Goal: Task Accomplishment & Management: Manage account settings

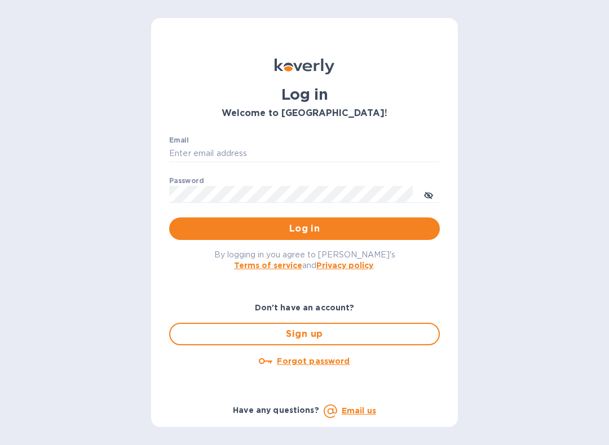
click at [231, 150] on input "Email" at bounding box center [304, 153] width 271 height 17
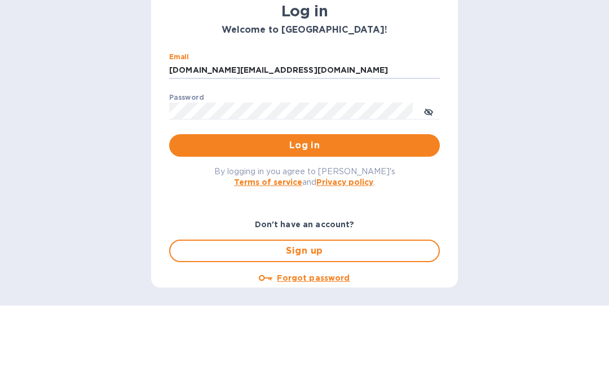
type input "catalystwine.llc@gmail.com"
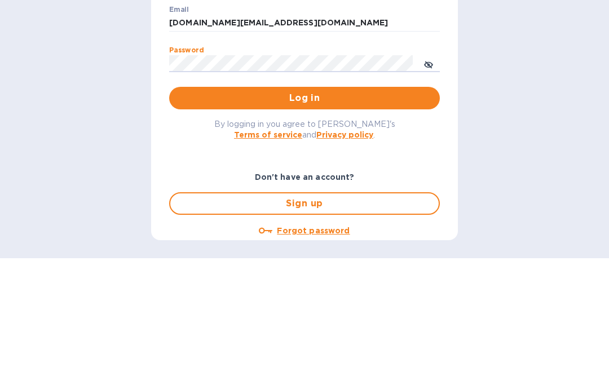
click at [324, 222] on span "Log in" at bounding box center [304, 229] width 253 height 14
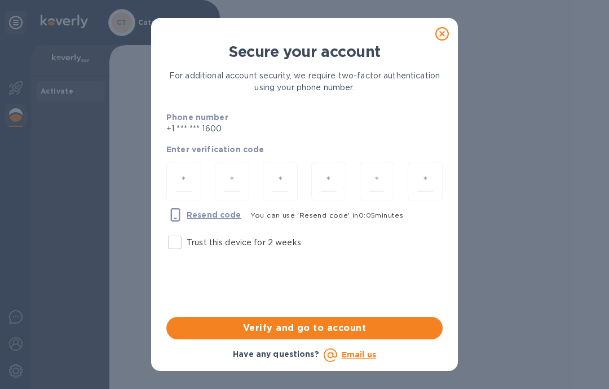
click at [171, 241] on input "Trust this device for 2 weeks" at bounding box center [175, 243] width 24 height 24
checkbox input "true"
click at [180, 179] on input "number" at bounding box center [184, 181] width 16 height 21
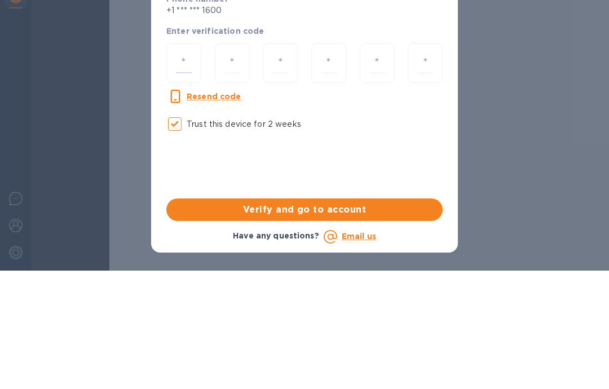
type input "1"
type input "4"
type input "5"
type input "3"
type input "7"
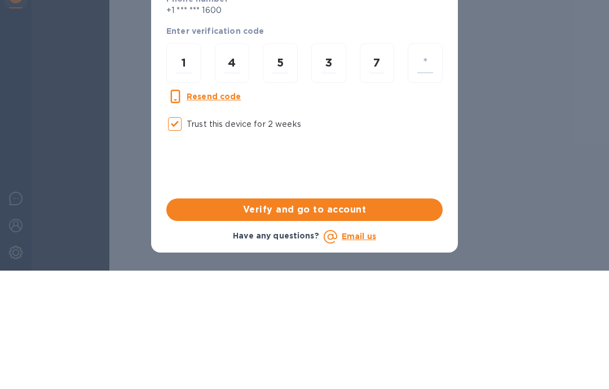
type input "4"
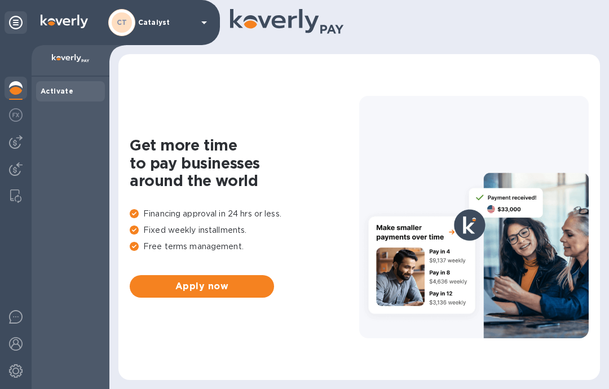
click at [19, 139] on img at bounding box center [16, 142] width 14 height 14
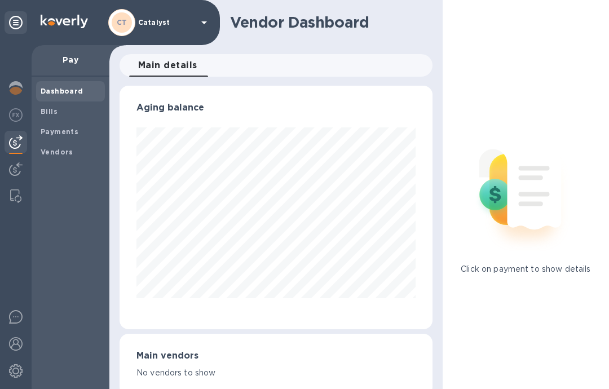
scroll to position [244, 312]
click at [56, 113] on b "Bills" at bounding box center [49, 111] width 17 height 8
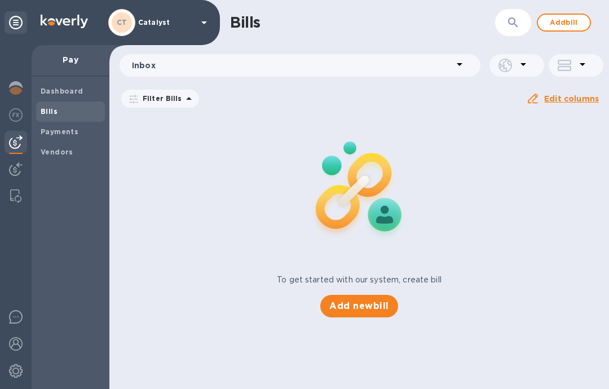
click at [72, 132] on b "Payments" at bounding box center [60, 131] width 38 height 8
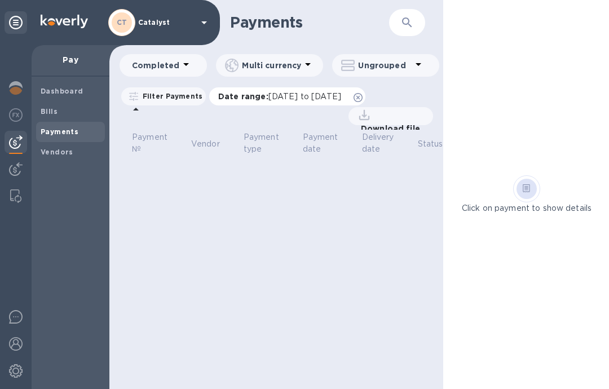
click at [362, 96] on icon at bounding box center [357, 97] width 9 height 9
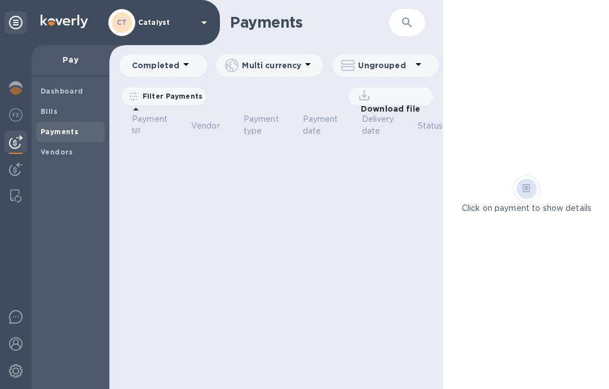
click at [182, 64] on icon at bounding box center [186, 64] width 14 height 14
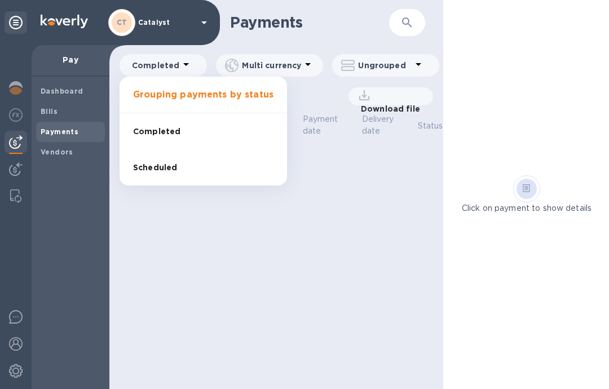
click at [182, 169] on li "Scheduled" at bounding box center [202, 167] width 167 height 36
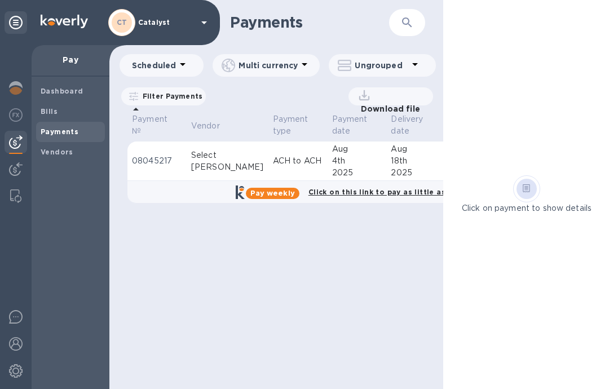
click at [164, 167] on p "08045217" at bounding box center [157, 161] width 50 height 12
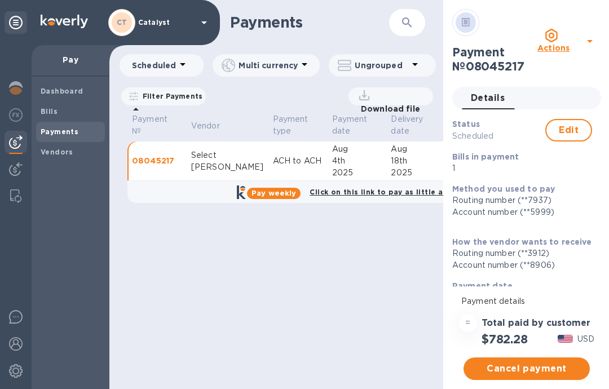
click at [570, 127] on span "Edit" at bounding box center [568, 130] width 26 height 14
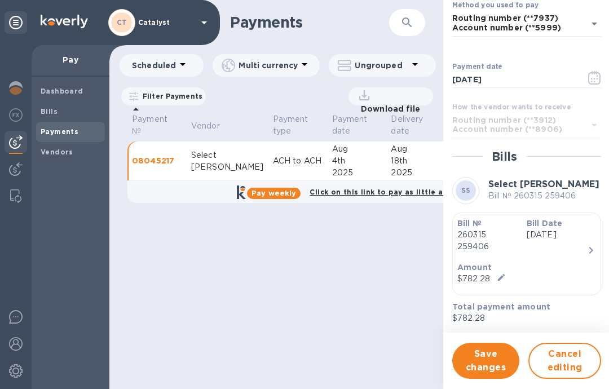
scroll to position [116, 0]
click at [583, 244] on div "Bill Date [DATE]" at bounding box center [556, 236] width 69 height 44
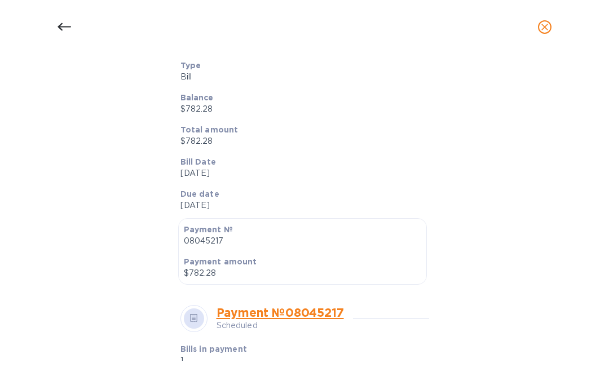
scroll to position [160, 0]
click at [247, 202] on p "[DATE]" at bounding box center [300, 205] width 240 height 12
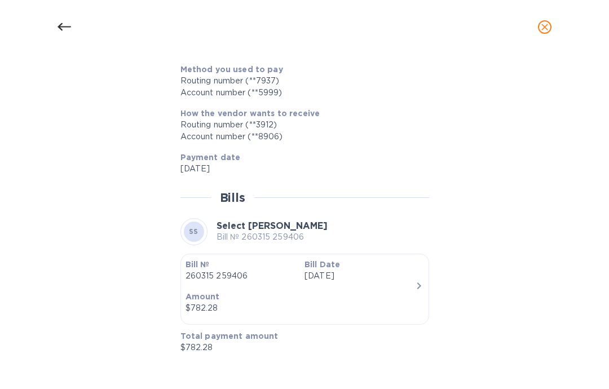
scroll to position [471, 0]
click at [402, 279] on p "[DATE]" at bounding box center [359, 276] width 110 height 12
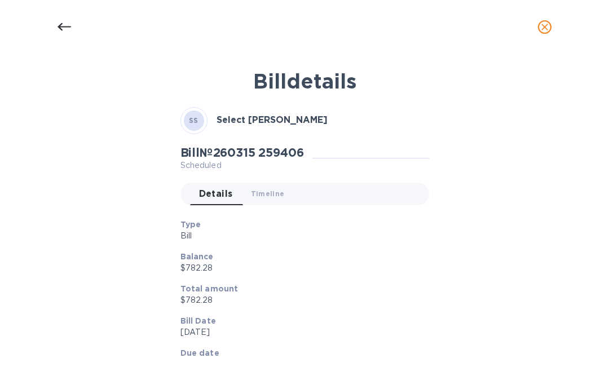
scroll to position [0, 0]
click at [273, 196] on span "Timeline 0" at bounding box center [268, 194] width 34 height 12
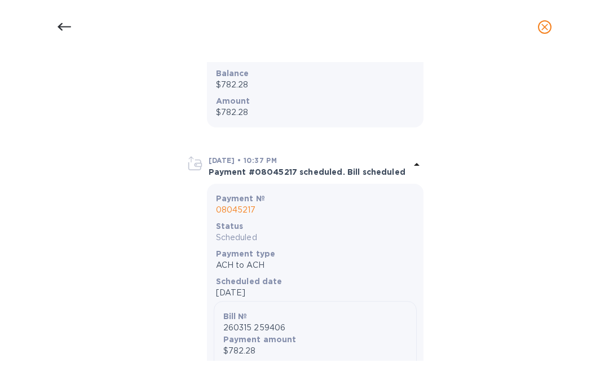
scroll to position [274, 0]
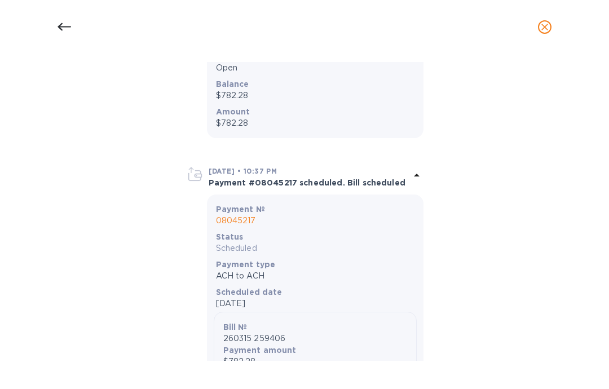
click at [247, 220] on p "08045217" at bounding box center [315, 221] width 198 height 12
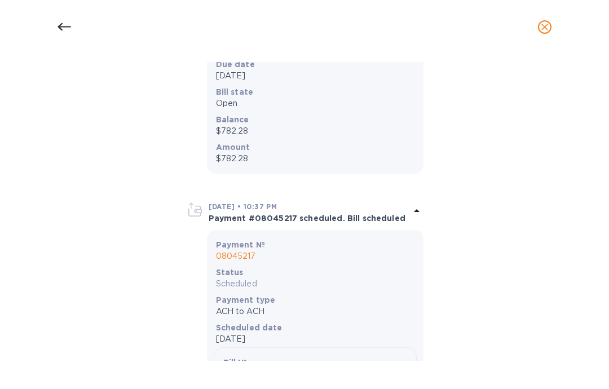
click at [59, 15] on div at bounding box center [64, 27] width 27 height 27
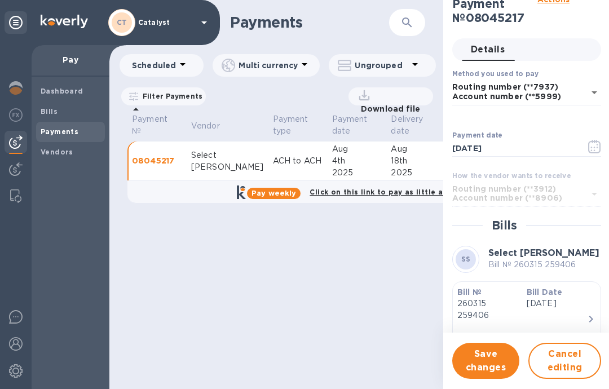
scroll to position [45, 0]
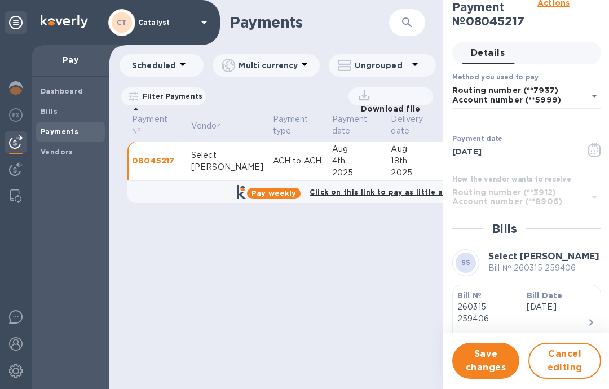
click at [594, 149] on icon "button" at bounding box center [594, 150] width 13 height 14
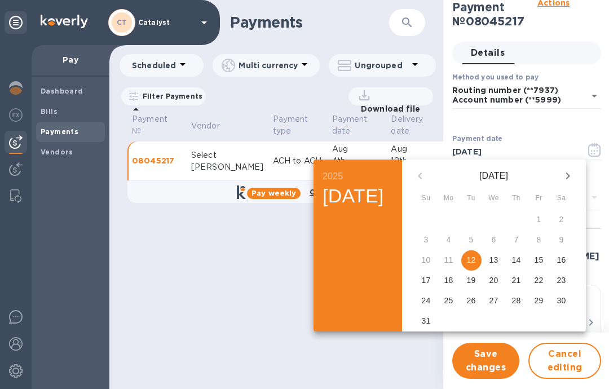
click at [240, 305] on div at bounding box center [304, 194] width 609 height 389
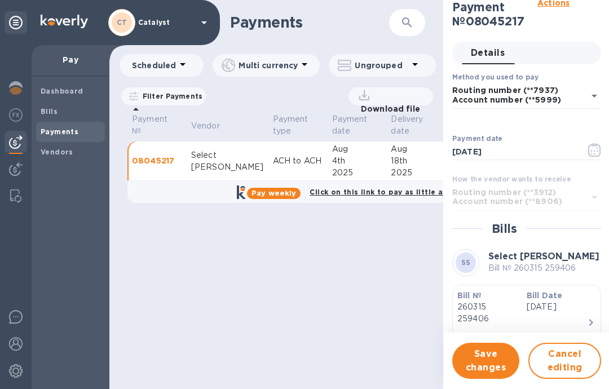
click at [574, 364] on span "Cancel editing" at bounding box center [564, 360] width 52 height 27
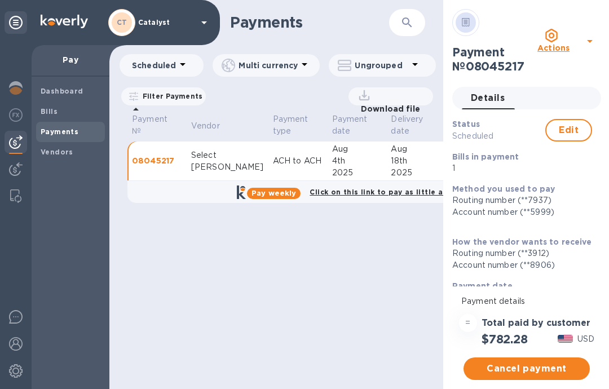
click at [569, 43] on u "Actions" at bounding box center [553, 47] width 32 height 9
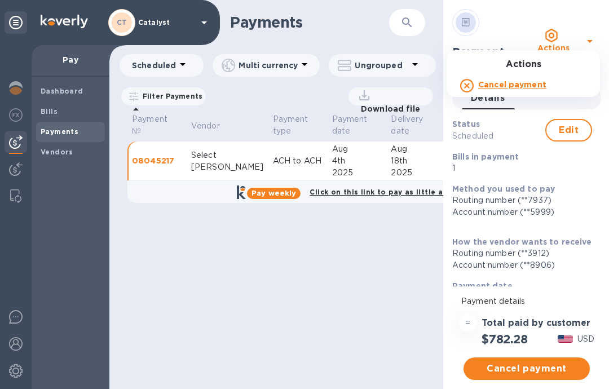
click at [502, 87] on b "Cancel payment" at bounding box center [512, 84] width 68 height 9
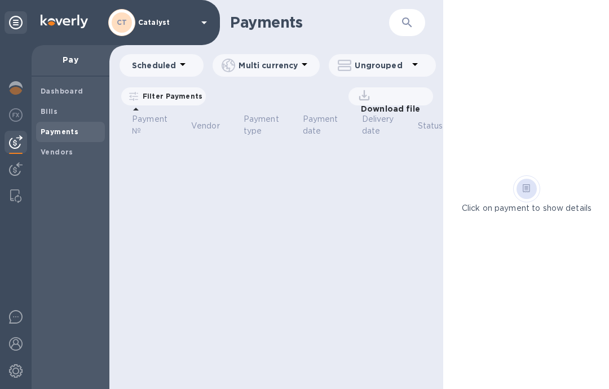
click at [360, 263] on div "Payments ​ Scheduled Multi currency Ungrouped Filter Payments Date range : [DAT…" at bounding box center [276, 194] width 334 height 389
click at [177, 69] on icon at bounding box center [183, 64] width 14 height 14
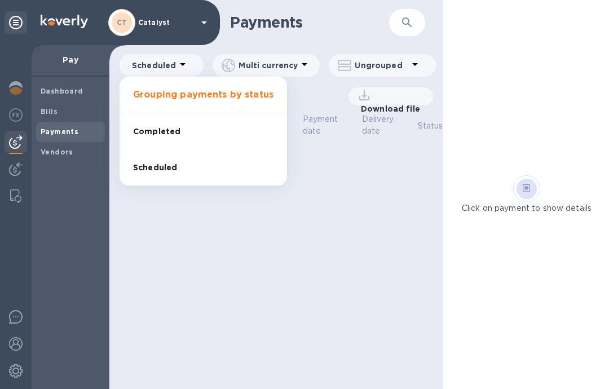
click at [232, 238] on div at bounding box center [304, 194] width 609 height 389
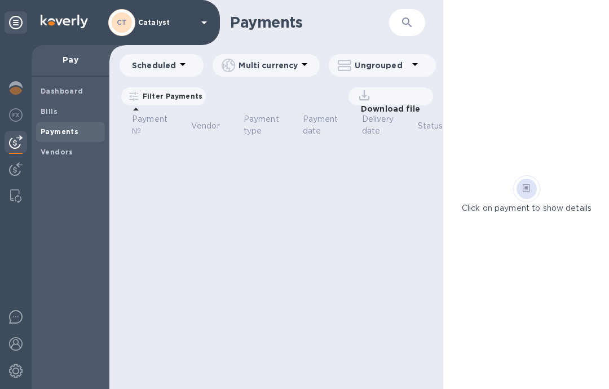
click at [81, 93] on b "Dashboard" at bounding box center [62, 91] width 43 height 8
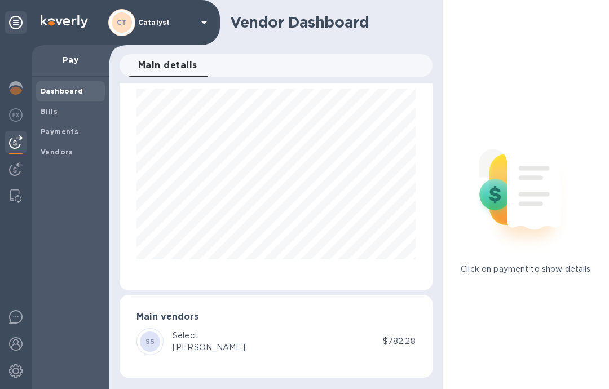
scroll to position [38, 0]
click at [340, 334] on div "SS Select [PERSON_NAME]" at bounding box center [259, 342] width 246 height 27
click at [202, 23] on icon at bounding box center [204, 23] width 14 height 14
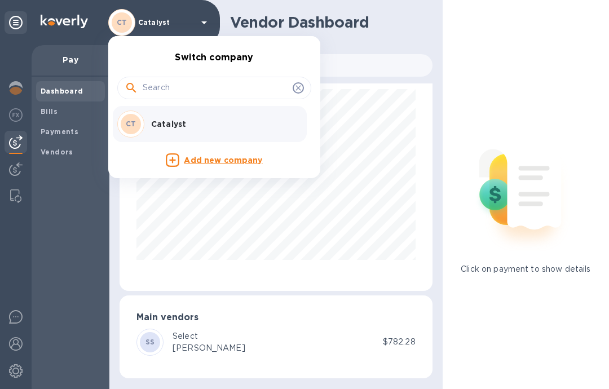
click at [389, 59] on div at bounding box center [304, 194] width 609 height 389
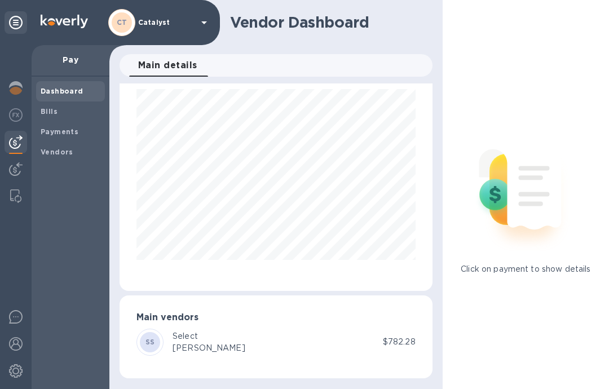
click at [67, 153] on b "Vendors" at bounding box center [57, 152] width 33 height 8
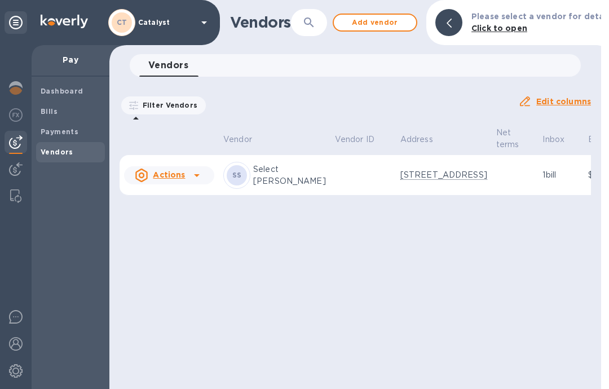
click at [197, 182] on icon at bounding box center [197, 176] width 14 height 14
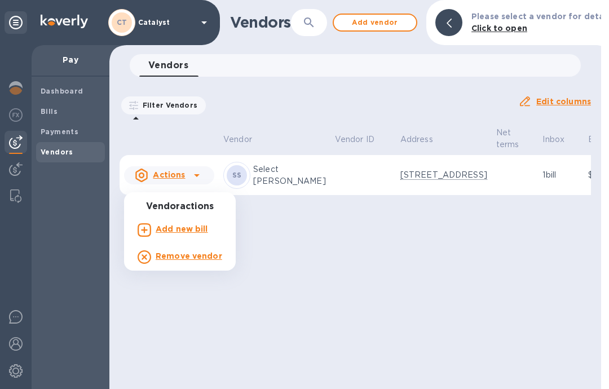
click at [195, 227] on b "Add new bill" at bounding box center [182, 228] width 52 height 9
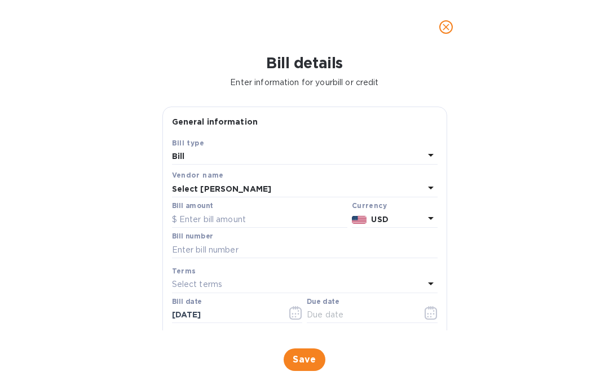
click at [289, 307] on icon "button" at bounding box center [295, 313] width 13 height 14
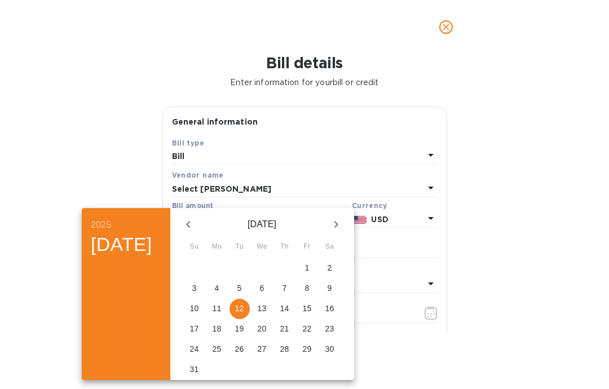
click at [244, 309] on p "12" at bounding box center [239, 308] width 9 height 11
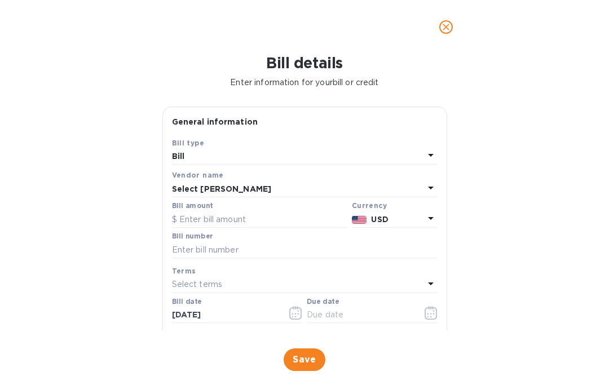
click at [228, 222] on input "text" at bounding box center [259, 219] width 175 height 17
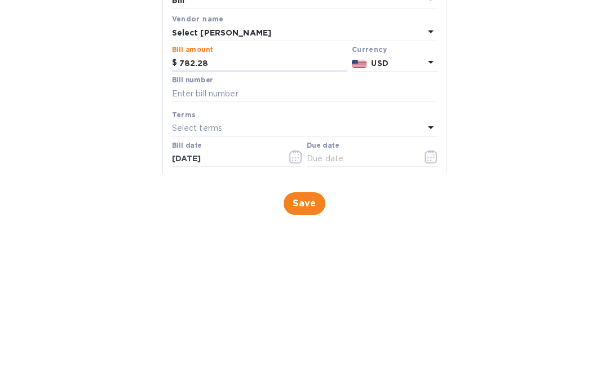
type input "782.28"
click at [237, 241] on input "text" at bounding box center [304, 249] width 265 height 17
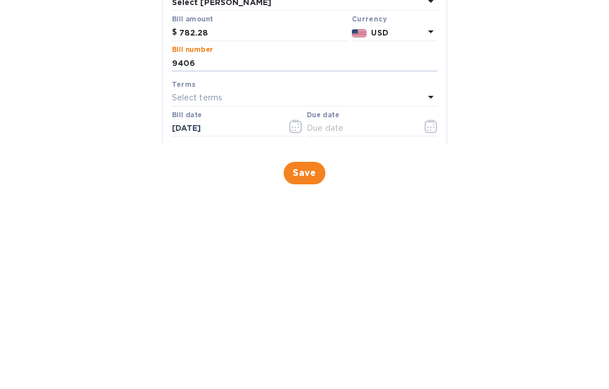
click at [172, 241] on input "9406" at bounding box center [304, 249] width 265 height 17
click at [241, 241] on input "259406" at bounding box center [304, 249] width 265 height 17
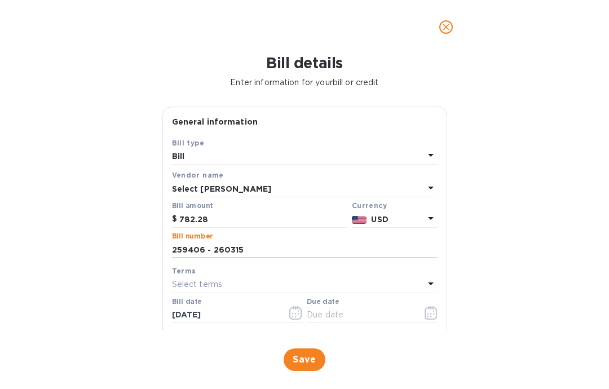
type input "259406 - 260315"
click at [422, 278] on div "Select terms" at bounding box center [298, 285] width 252 height 16
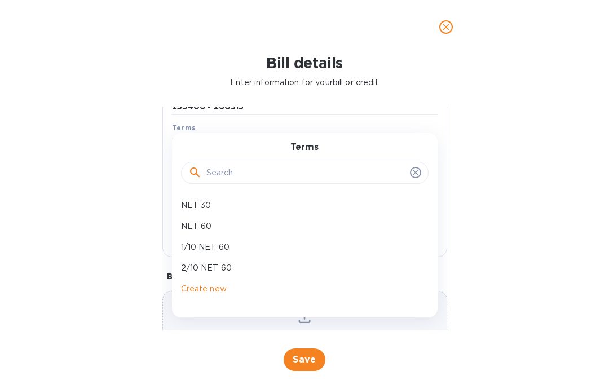
scroll to position [144, 0]
click at [414, 172] on icon at bounding box center [415, 172] width 5 height 5
click at [411, 178] on div at bounding box center [304, 172] width 233 height 17
click at [499, 136] on div "Bill details Enter information for your bill or credit General information Save…" at bounding box center [304, 221] width 609 height 335
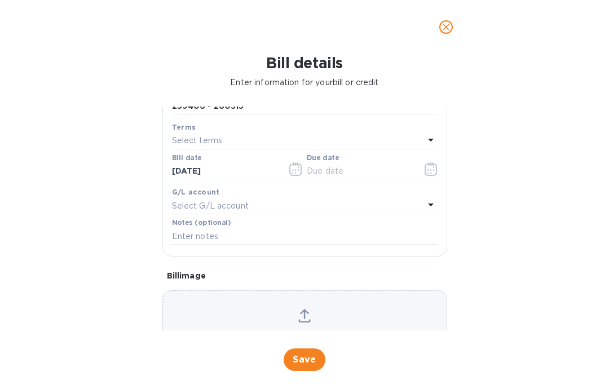
click at [426, 169] on icon "button" at bounding box center [430, 169] width 13 height 14
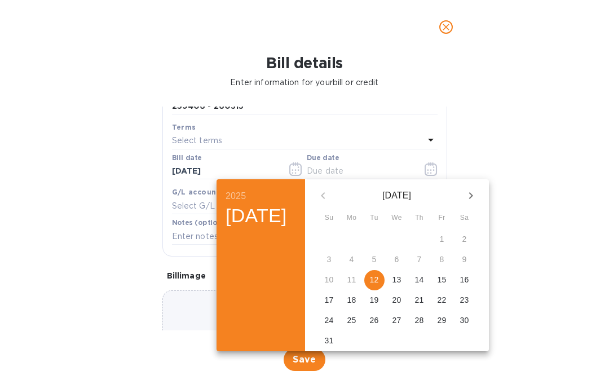
click at [379, 278] on p "12" at bounding box center [374, 279] width 9 height 11
type input "[DATE]"
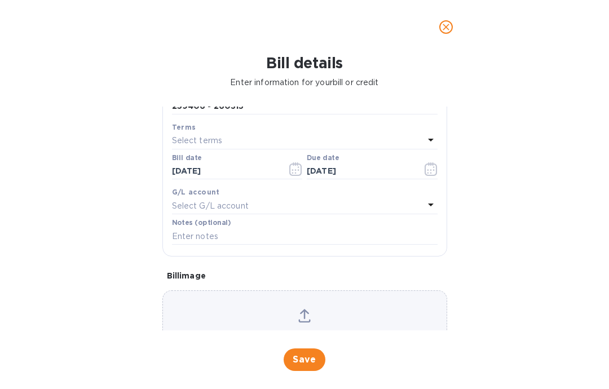
click at [421, 208] on div "Select G/L account" at bounding box center [298, 206] width 252 height 16
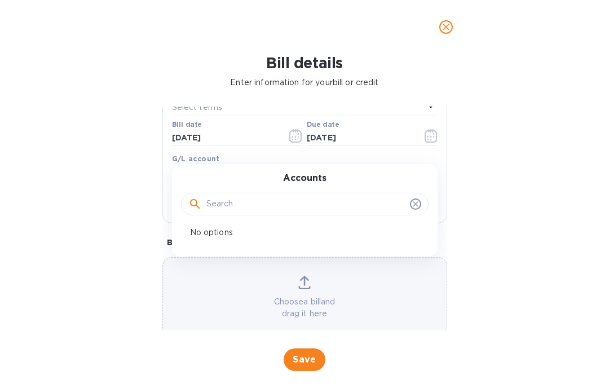
scroll to position [178, 0]
click at [387, 141] on input "[DATE]" at bounding box center [360, 137] width 107 height 17
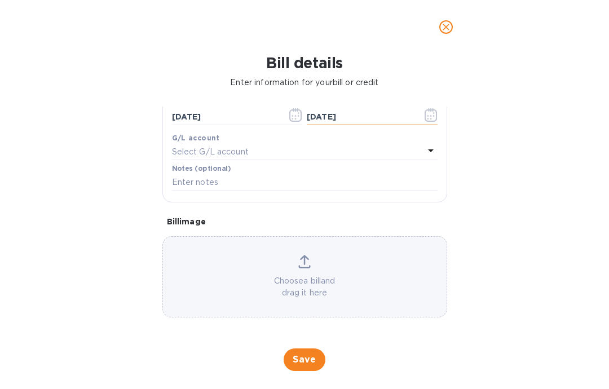
scroll to position [198, 0]
click at [304, 355] on span "Save" at bounding box center [305, 360] width 24 height 14
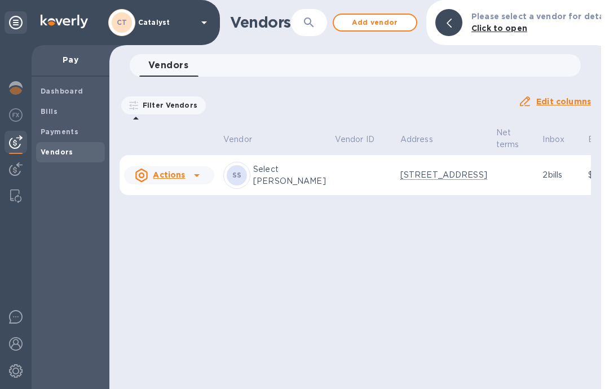
click at [196, 177] on icon at bounding box center [197, 175] width 6 height 3
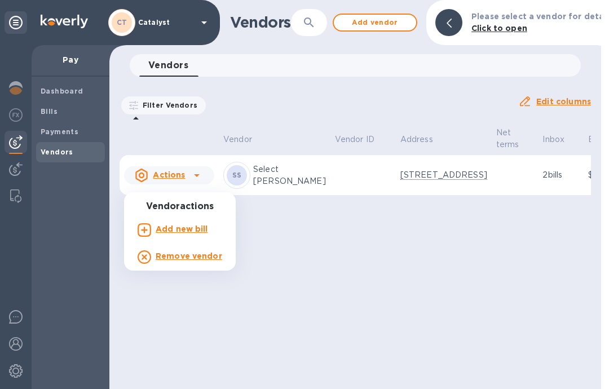
click at [304, 262] on div at bounding box center [304, 194] width 609 height 389
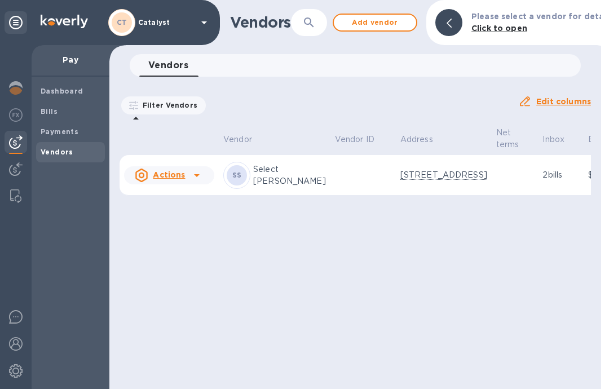
click at [542, 181] on p "2 bills" at bounding box center [560, 175] width 37 height 12
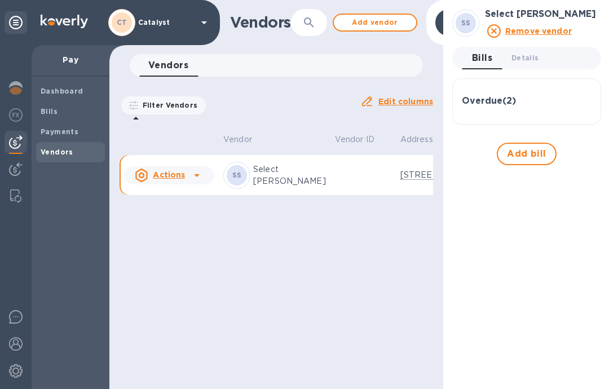
click at [516, 102] on h3 "Overdue ( 2 )" at bounding box center [489, 101] width 54 height 11
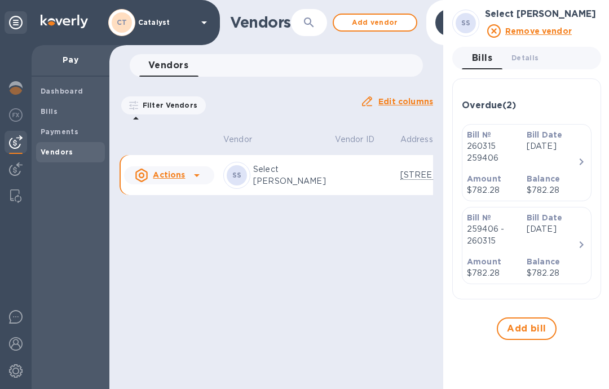
click at [572, 152] on p "[DATE]" at bounding box center [551, 146] width 51 height 12
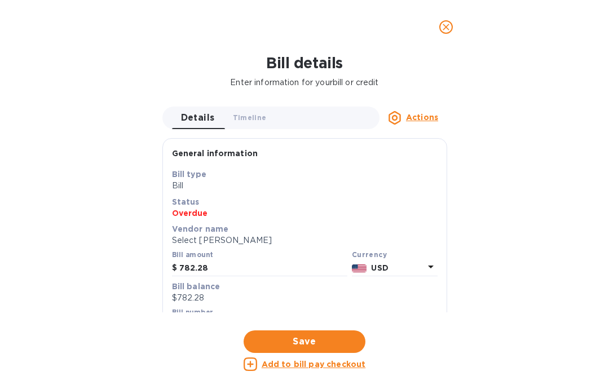
click at [417, 117] on u "Actions" at bounding box center [422, 117] width 32 height 9
click at [430, 187] on b "Delete" at bounding box center [425, 187] width 28 height 9
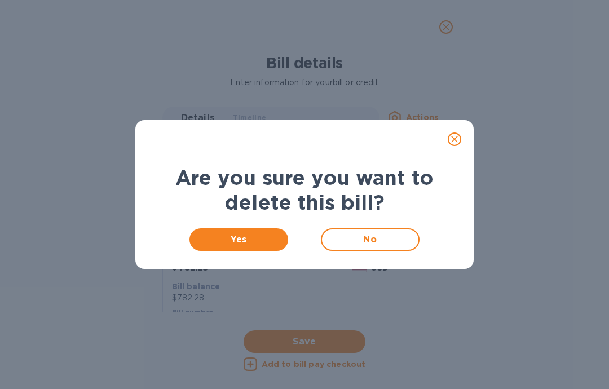
click at [233, 237] on span "Yes" at bounding box center [238, 240] width 81 height 14
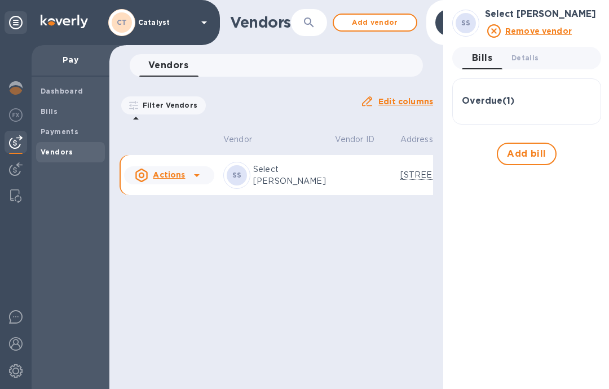
click at [528, 103] on div "Overdue ( 1 )" at bounding box center [527, 101] width 130 height 11
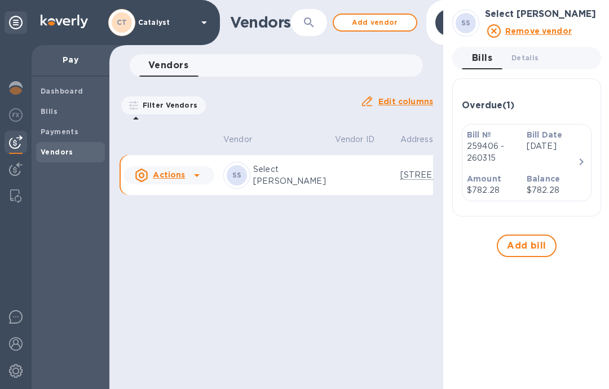
click at [569, 152] on p "[DATE]" at bounding box center [551, 146] width 51 height 12
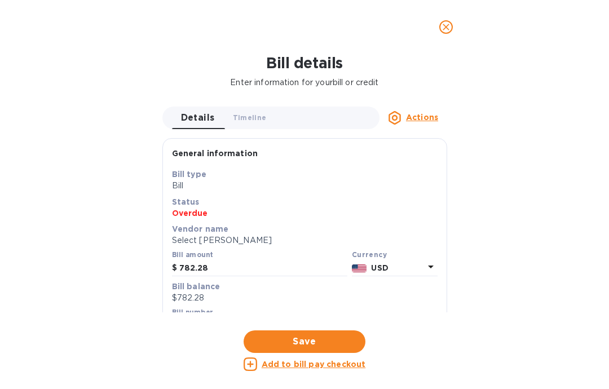
click at [420, 119] on u "Actions" at bounding box center [422, 117] width 32 height 9
click at [548, 152] on div at bounding box center [304, 194] width 609 height 389
click at [306, 370] on div "Add to bill pay checkout" at bounding box center [305, 364] width 122 height 14
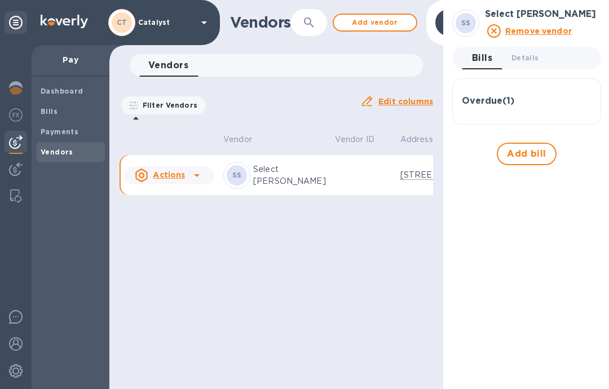
click at [523, 156] on span "Add bill" at bounding box center [526, 154] width 39 height 14
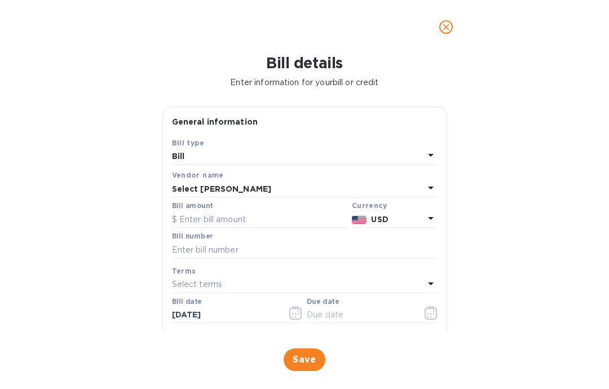
click at [442, 31] on icon "close" at bounding box center [445, 26] width 11 height 11
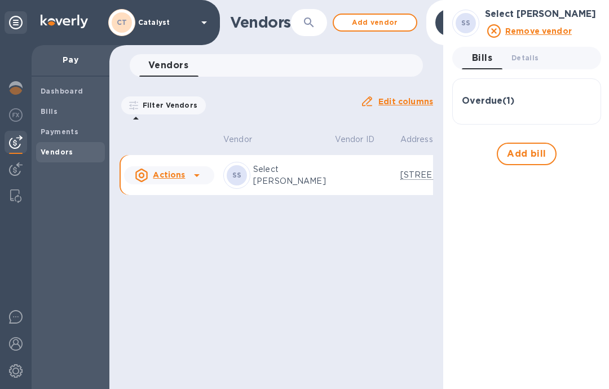
click at [541, 103] on div "Overdue ( 1 )" at bounding box center [527, 101] width 130 height 11
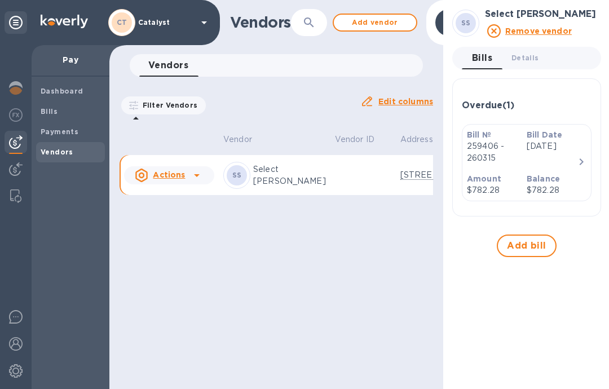
click at [574, 161] on icon "button" at bounding box center [581, 162] width 14 height 14
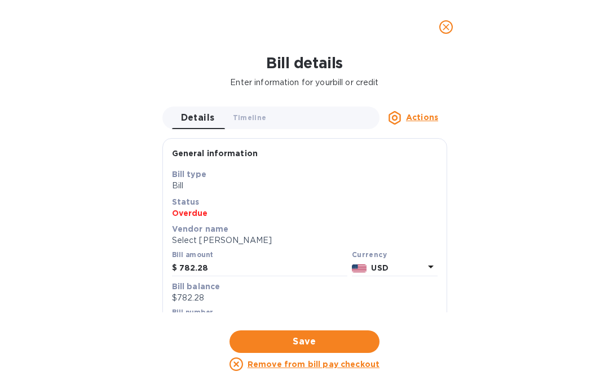
scroll to position [-2, 0]
click at [444, 29] on icon "close" at bounding box center [445, 27] width 7 height 7
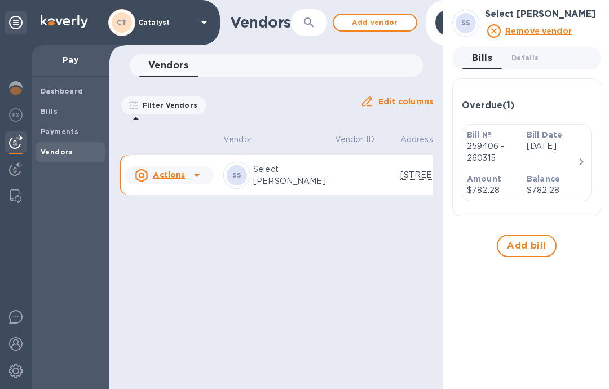
scroll to position [0, 0]
click at [295, 264] on div "Vendors ​ Add vendor Vendors 0 Filter Vendors Auto pay: All Edit columns Vendor…" at bounding box center [276, 194] width 334 height 389
click at [65, 114] on span "Bills" at bounding box center [71, 111] width 60 height 11
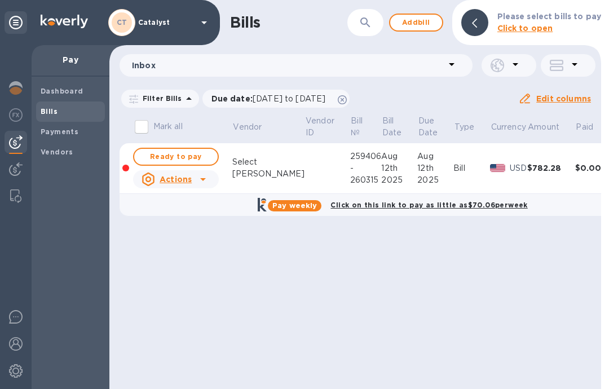
click at [185, 158] on span "Ready to pay" at bounding box center [175, 157] width 65 height 14
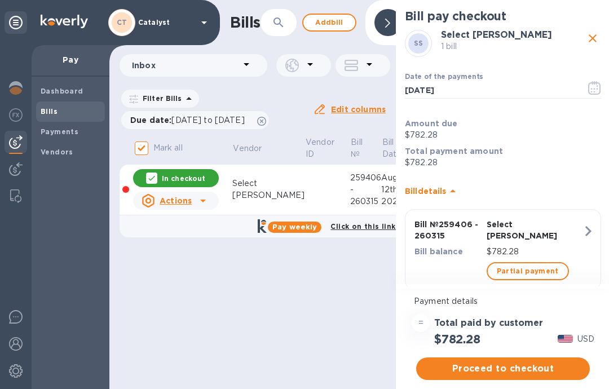
click at [502, 370] on span "Proceed to checkout" at bounding box center [503, 369] width 156 height 14
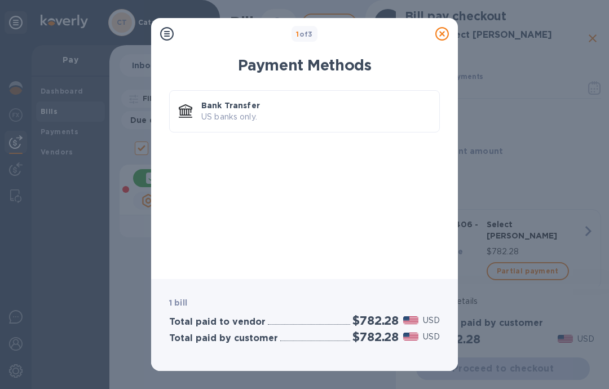
click at [298, 116] on p "US banks only." at bounding box center [315, 117] width 229 height 12
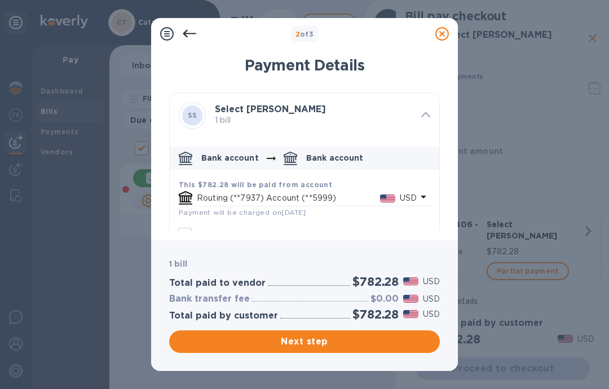
click at [299, 343] on span "Next step" at bounding box center [304, 342] width 253 height 14
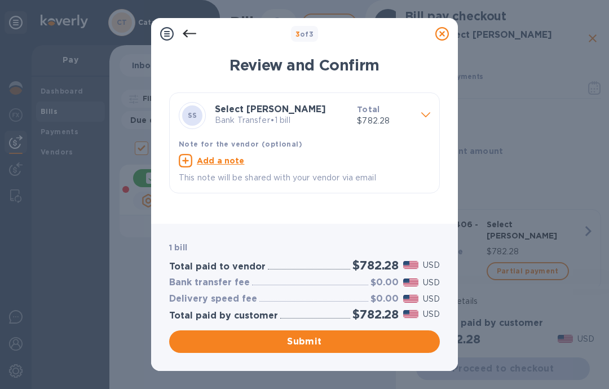
click at [303, 337] on span "Submit" at bounding box center [304, 342] width 253 height 14
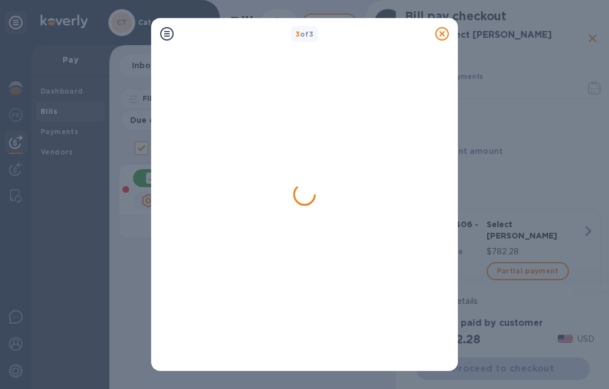
checkbox input "false"
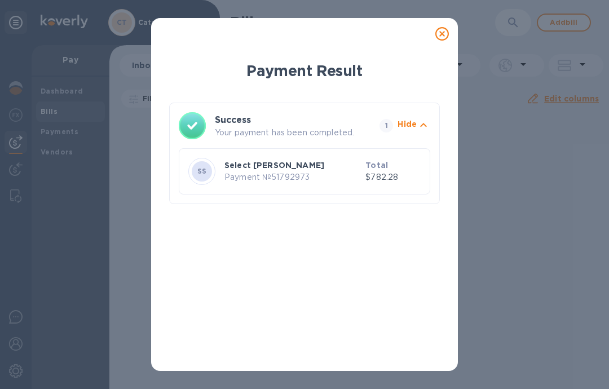
click at [442, 33] on icon at bounding box center [442, 34] width 14 height 14
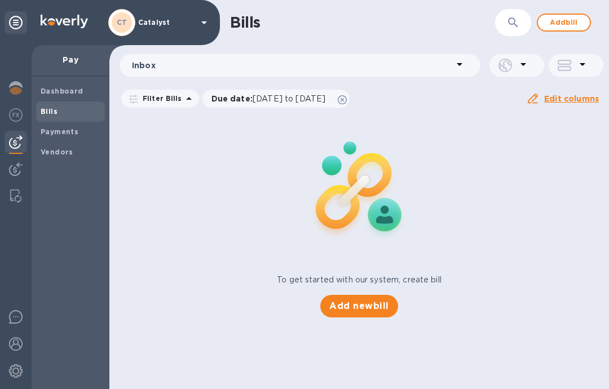
click at [369, 304] on span "Add new bill" at bounding box center [358, 306] width 59 height 14
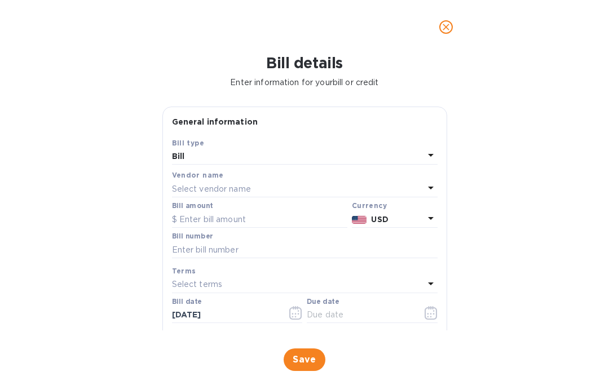
click at [425, 185] on icon at bounding box center [431, 188] width 14 height 14
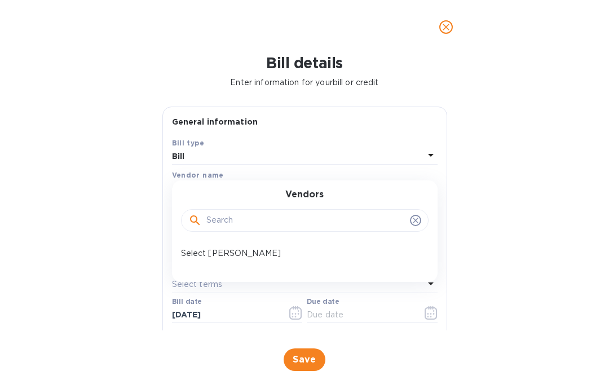
click at [229, 255] on p "Select [PERSON_NAME]" at bounding box center [300, 253] width 238 height 12
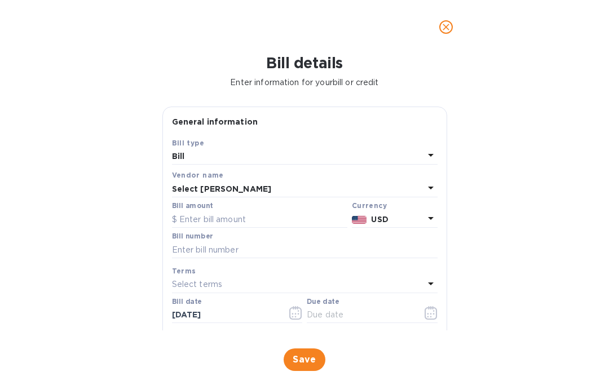
click at [240, 219] on input "text" at bounding box center [259, 219] width 175 height 17
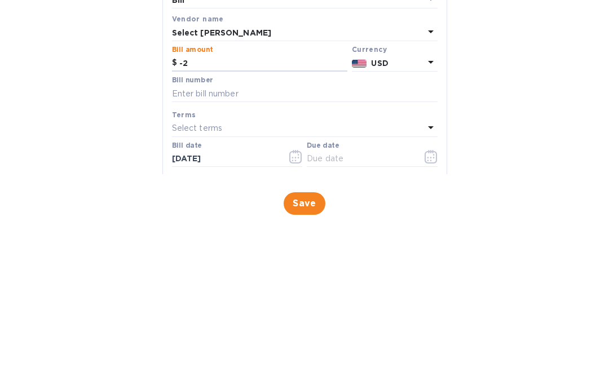
type input "-"
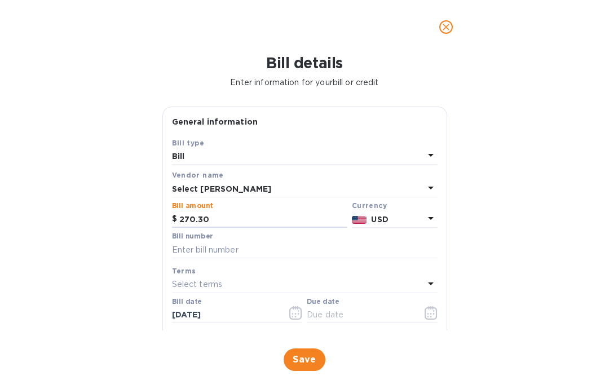
type input "270.30"
click at [229, 250] on input "text" at bounding box center [304, 249] width 265 height 17
type input "261695 - 262612"
click at [289, 313] on icon "button" at bounding box center [295, 313] width 13 height 14
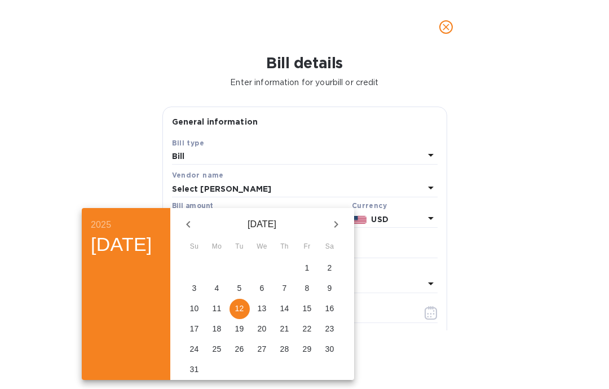
click at [222, 330] on p "18" at bounding box center [217, 328] width 9 height 11
type input "[DATE]"
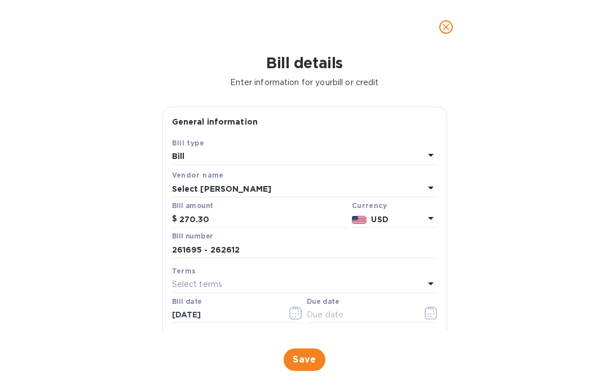
click at [303, 357] on span "Save" at bounding box center [305, 360] width 24 height 14
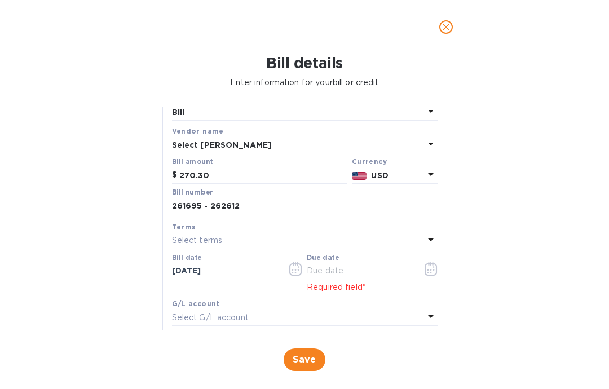
scroll to position [45, 0]
click at [430, 268] on icon "button" at bounding box center [430, 269] width 13 height 14
type input "[DATE]"
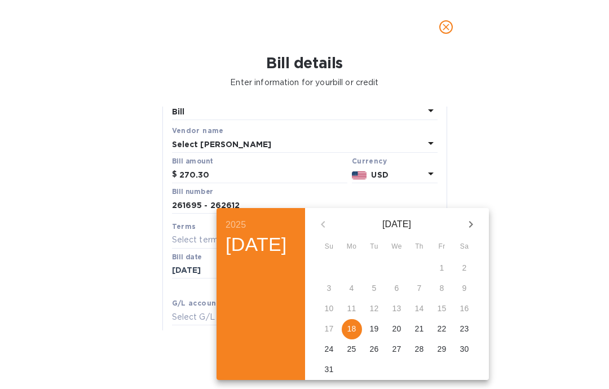
click at [356, 329] on p "18" at bounding box center [351, 328] width 9 height 11
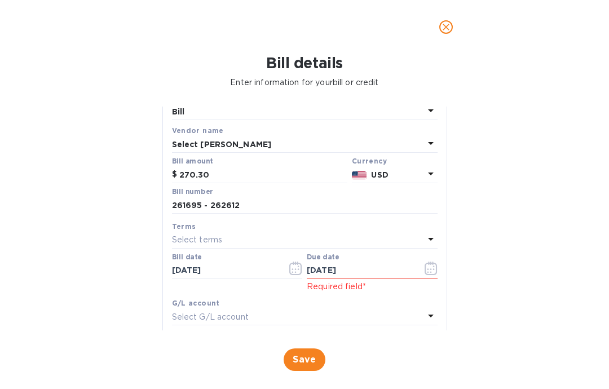
click at [300, 360] on span "Save" at bounding box center [305, 360] width 24 height 14
